Goal: Task Accomplishment & Management: Use online tool/utility

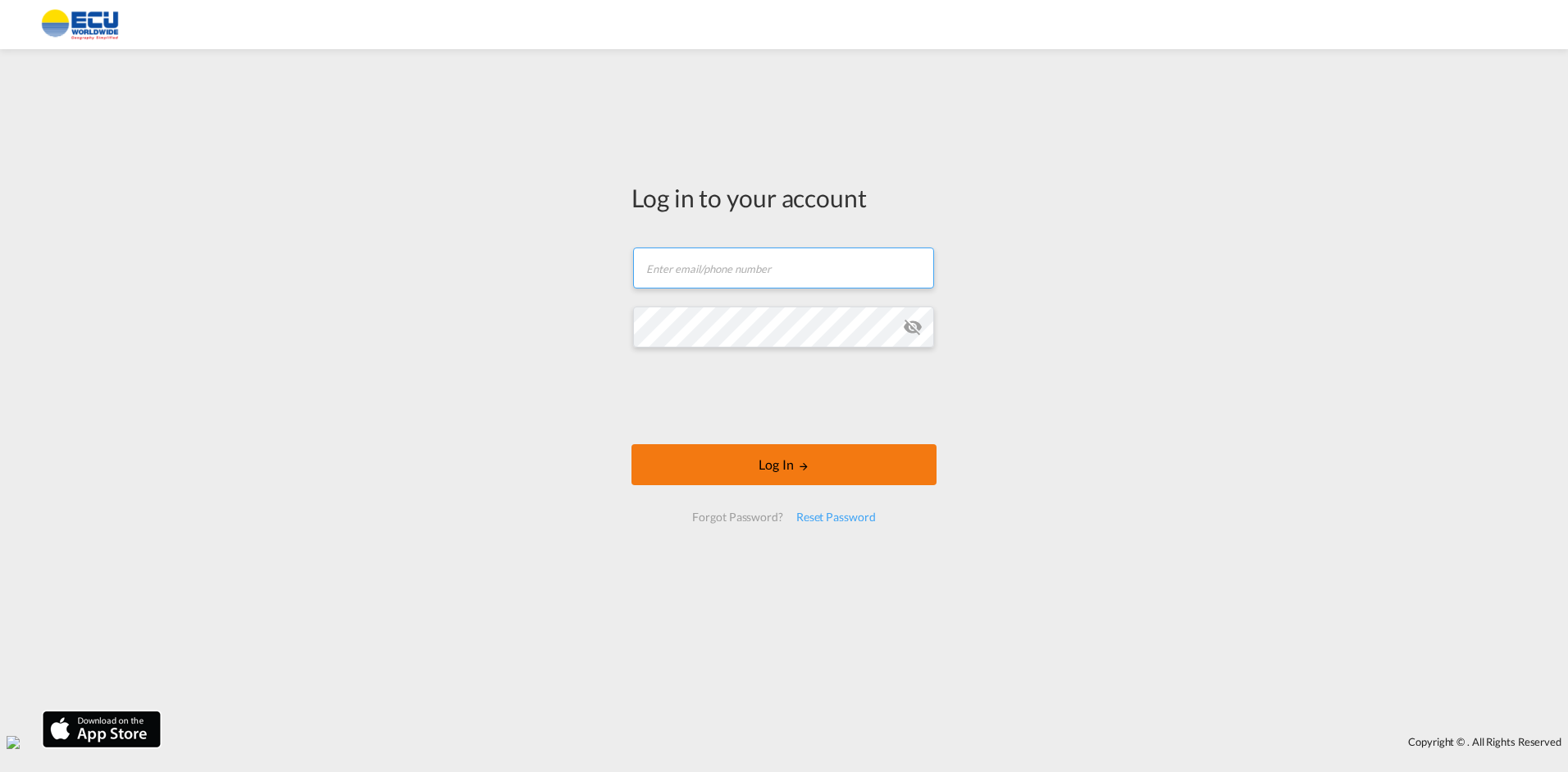
type input "[EMAIL_ADDRESS][DOMAIN_NAME]"
click at [723, 469] on button "Log In" at bounding box center [784, 464] width 305 height 41
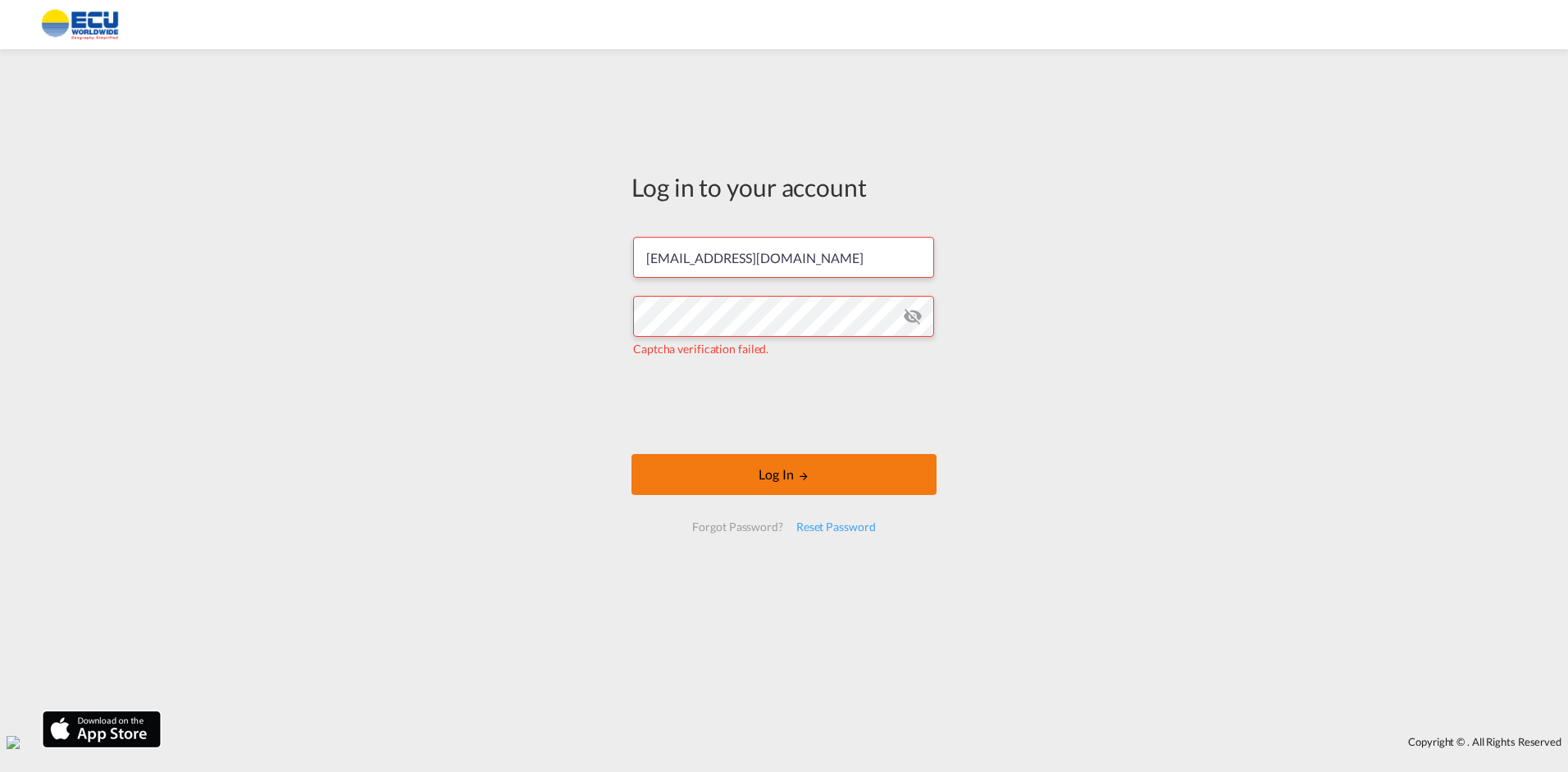
click at [758, 475] on button "Log In" at bounding box center [784, 475] width 305 height 41
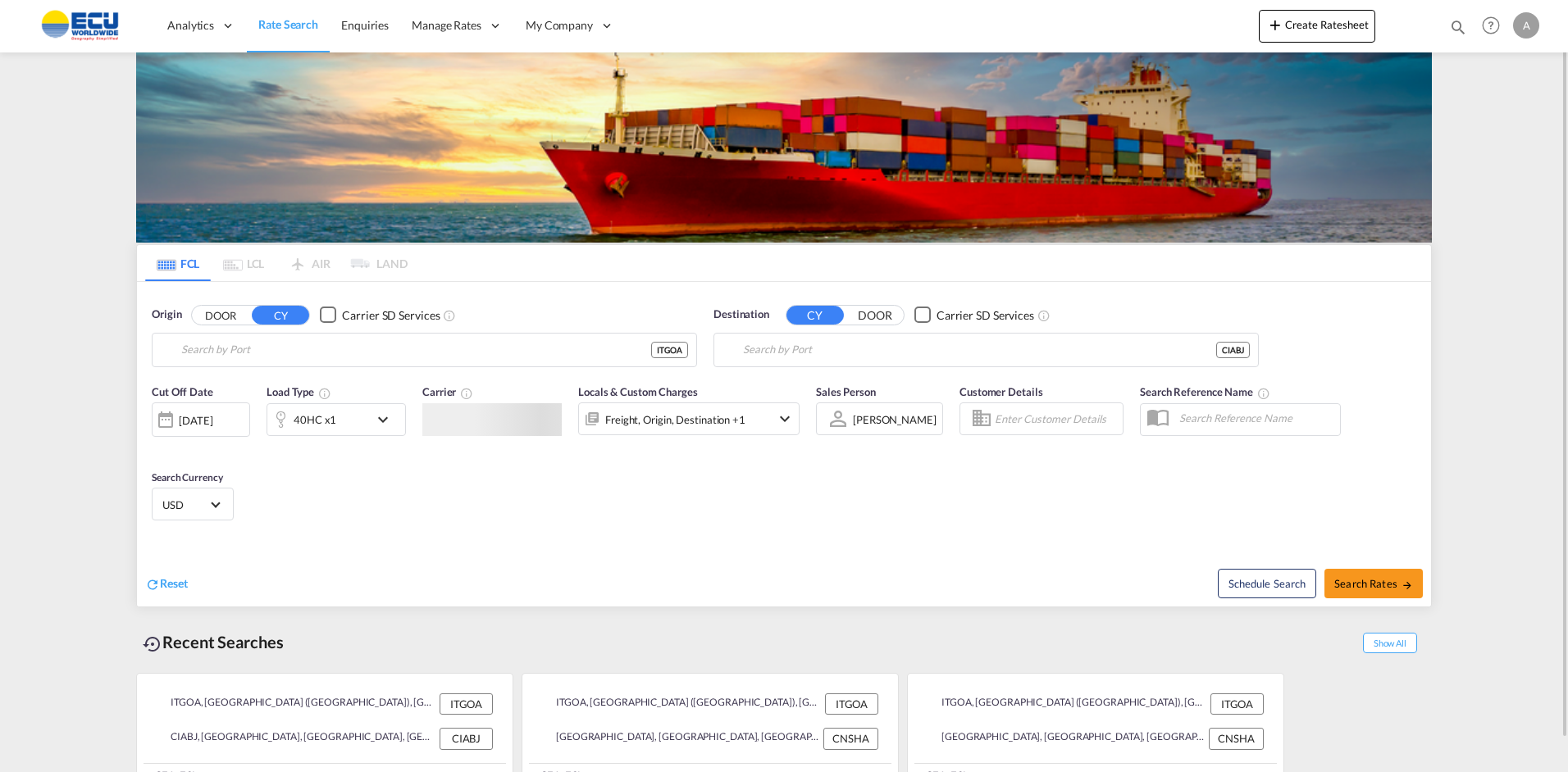
type input "[GEOGRAPHIC_DATA] ([GEOGRAPHIC_DATA]), [GEOGRAPHIC_DATA]"
type input "[GEOGRAPHIC_DATA], CIABJ"
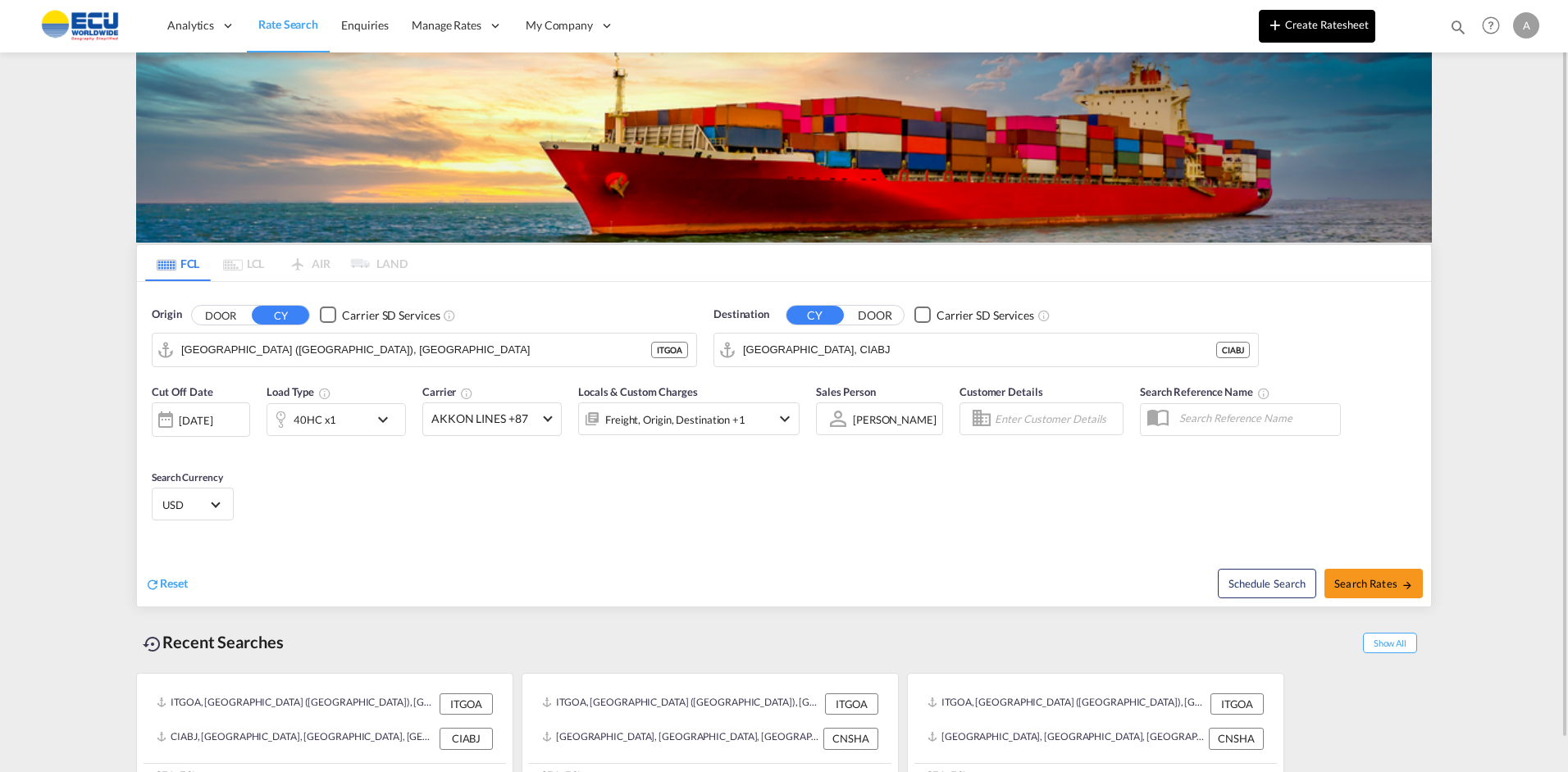
click at [1321, 26] on button "Create Ratesheet" at bounding box center [1317, 26] width 117 height 33
